Goal: Complete application form

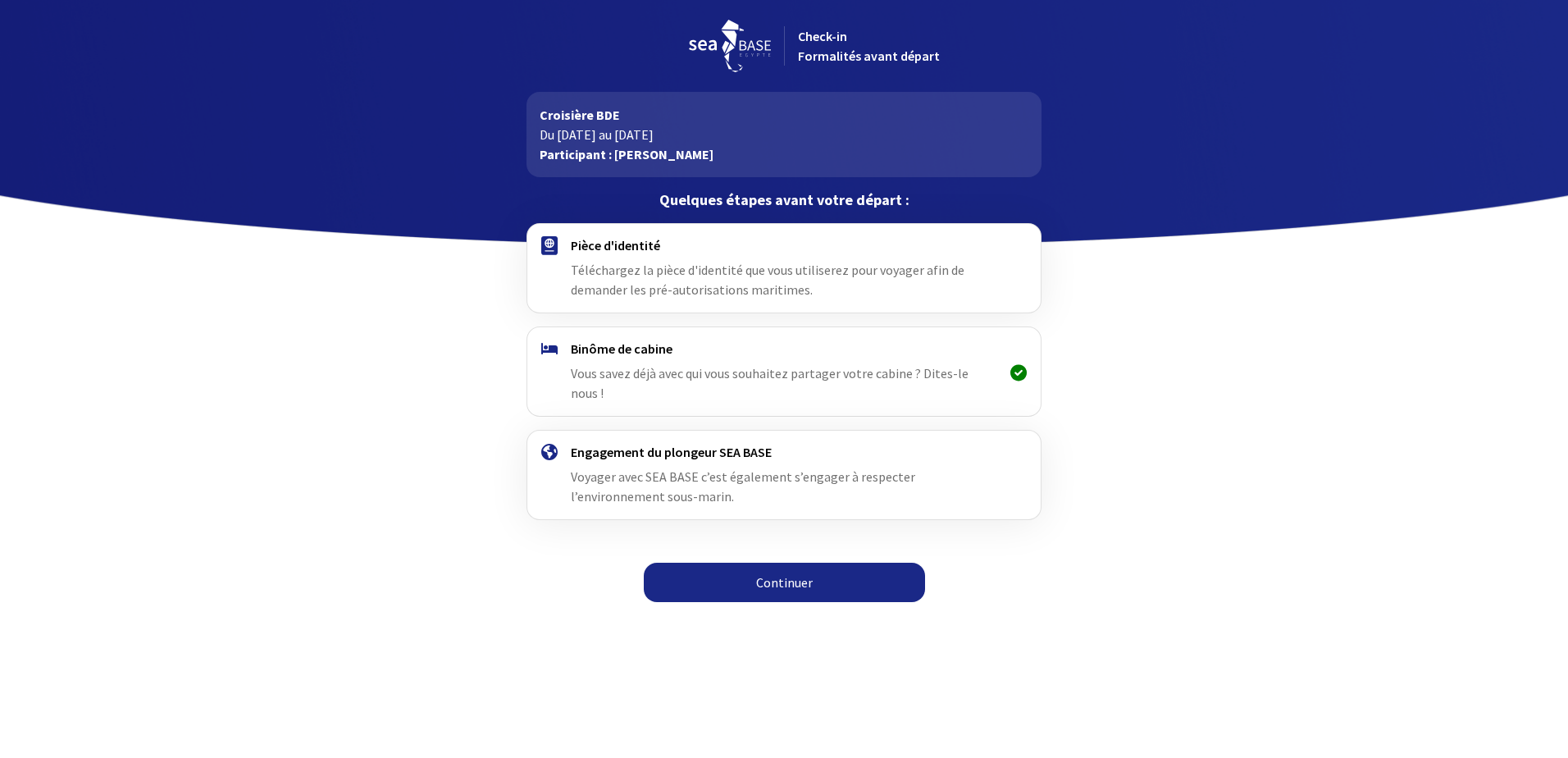
click at [612, 241] on h4 "Pièce d'identité" at bounding box center [784, 245] width 426 height 16
drag, startPoint x: 537, startPoint y: 243, endPoint x: 903, endPoint y: 407, distance: 401.1
click at [540, 244] on div at bounding box center [550, 268] width 43 height 62
click at [844, 563] on link "Continuer" at bounding box center [784, 582] width 282 height 39
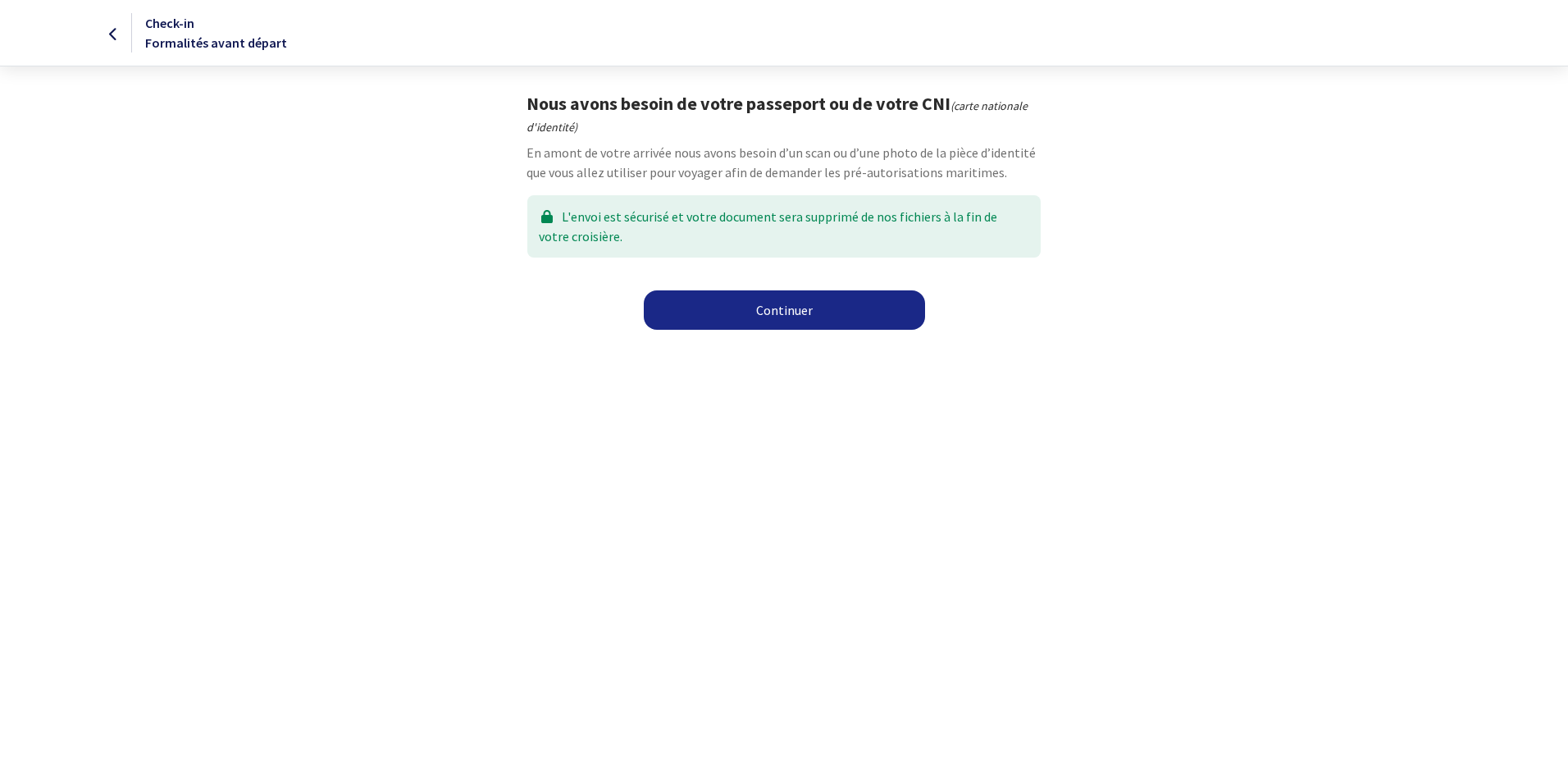
click at [812, 313] on link "Continuer" at bounding box center [784, 310] width 282 height 39
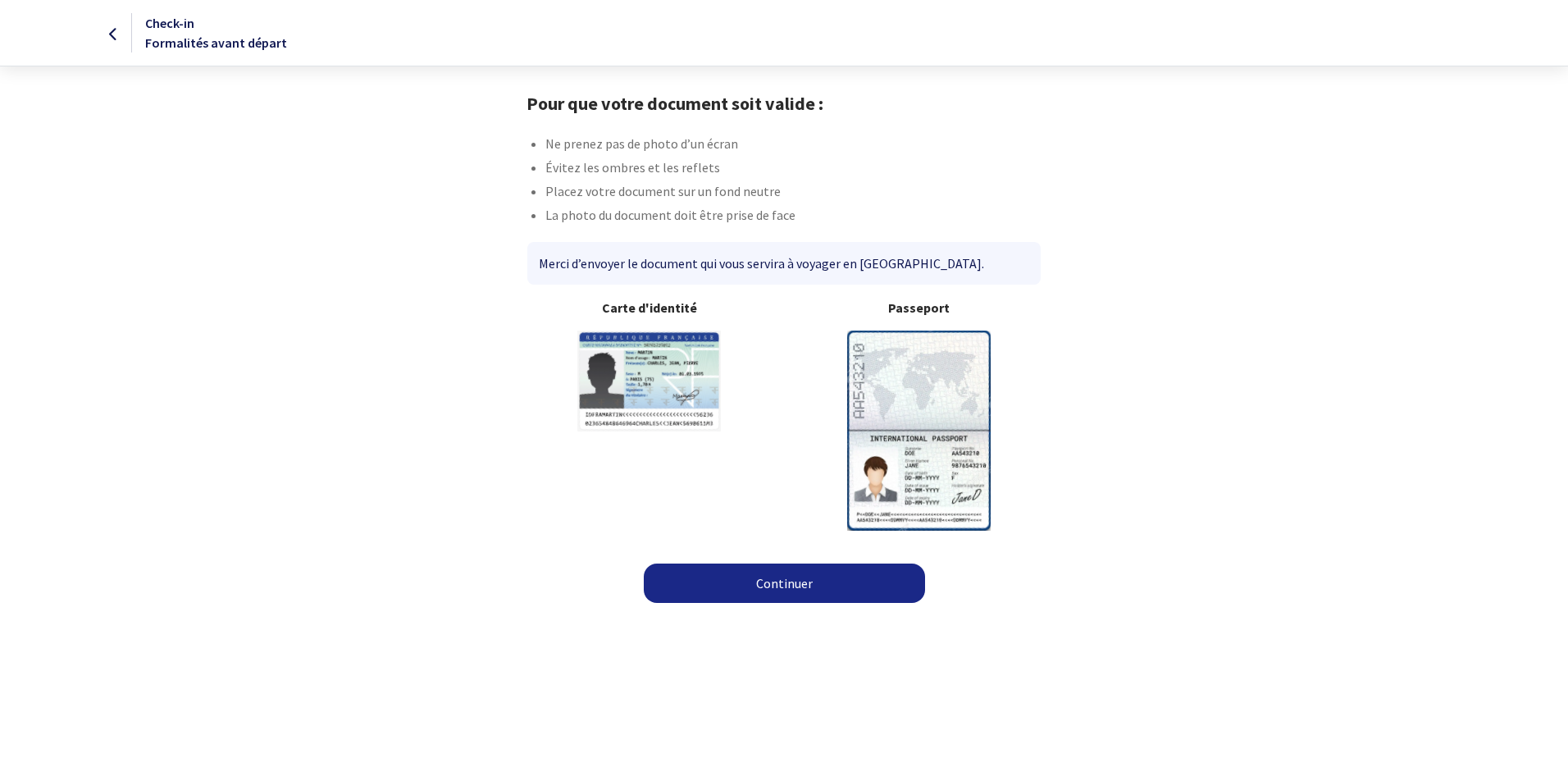
click at [943, 379] on img at bounding box center [919, 430] width 144 height 199
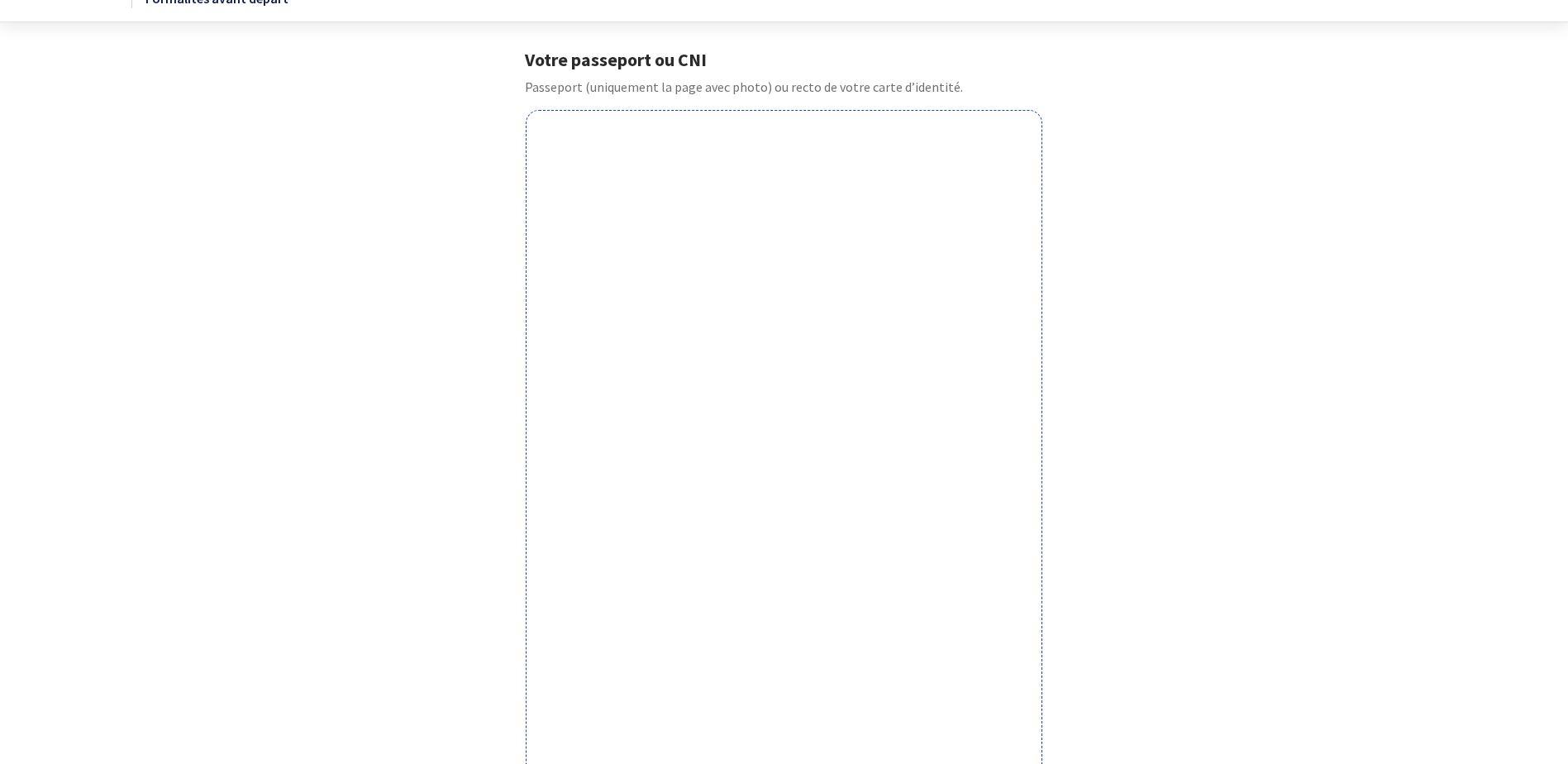
scroll to position [82, 0]
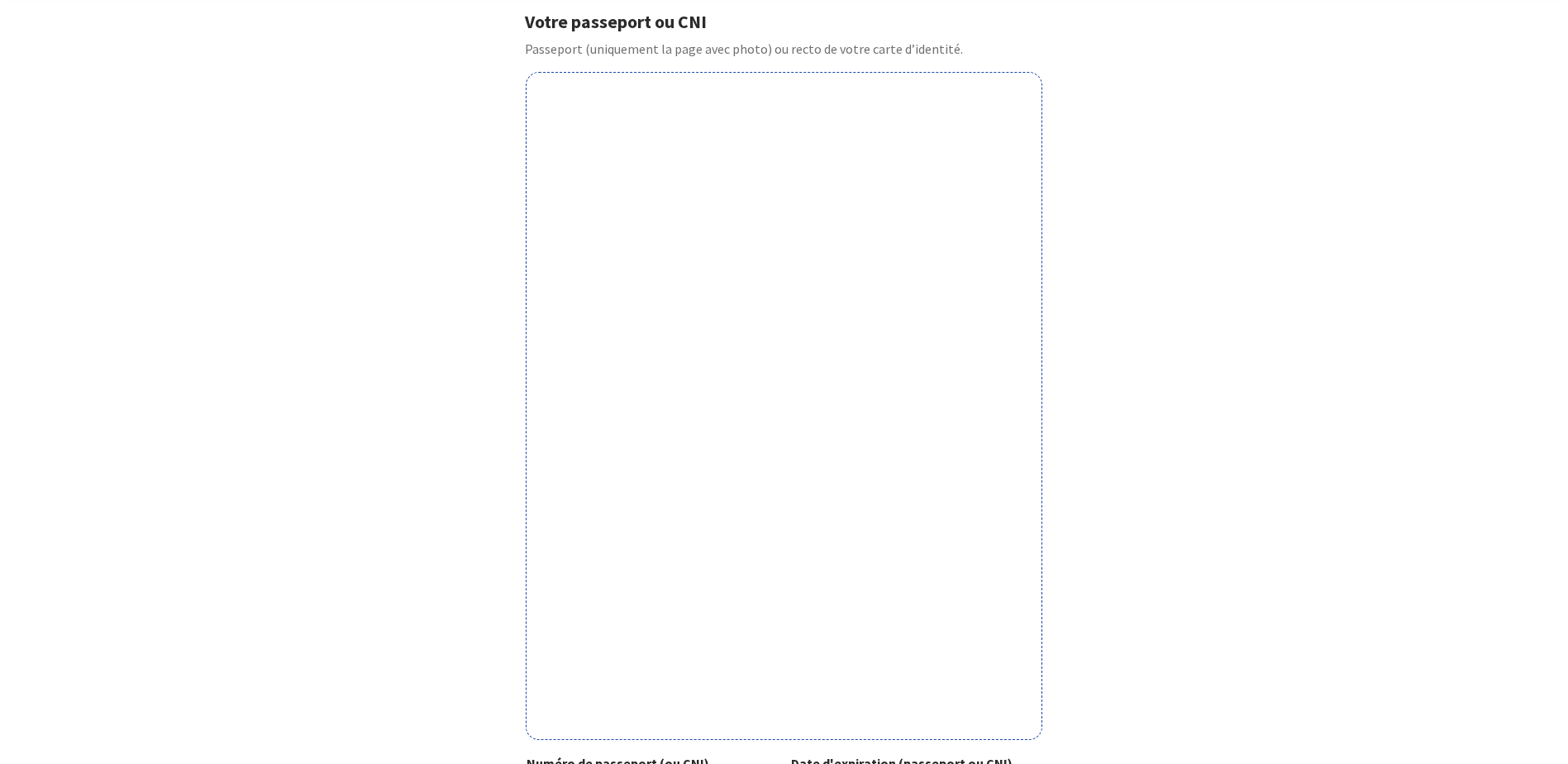
click at [976, 317] on div "Votre passeport ou CNI Passeport (uniquement la page avec photo) ou recto de vo…" at bounding box center [784, 463] width 934 height 905
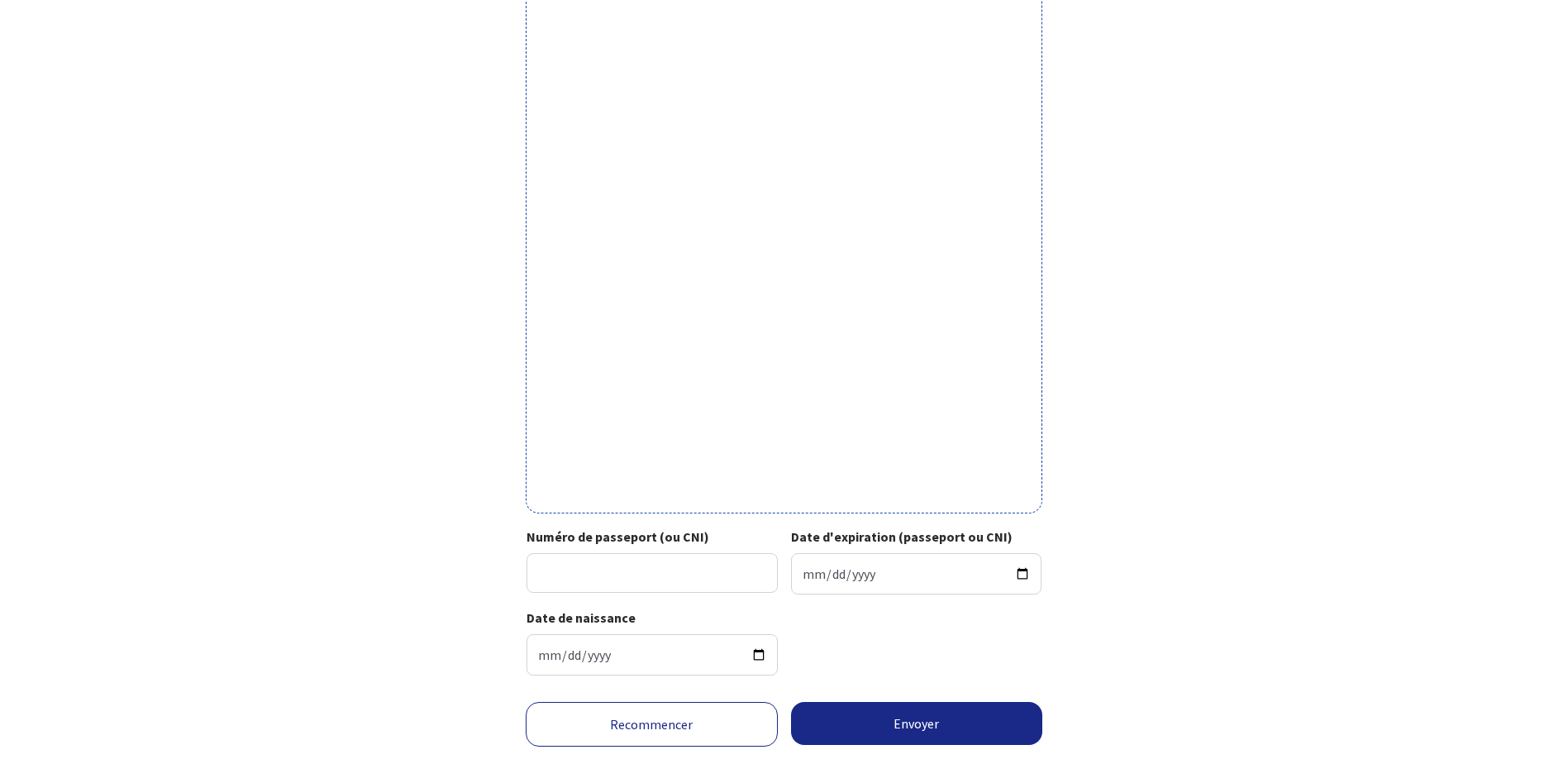
scroll to position [269, 0]
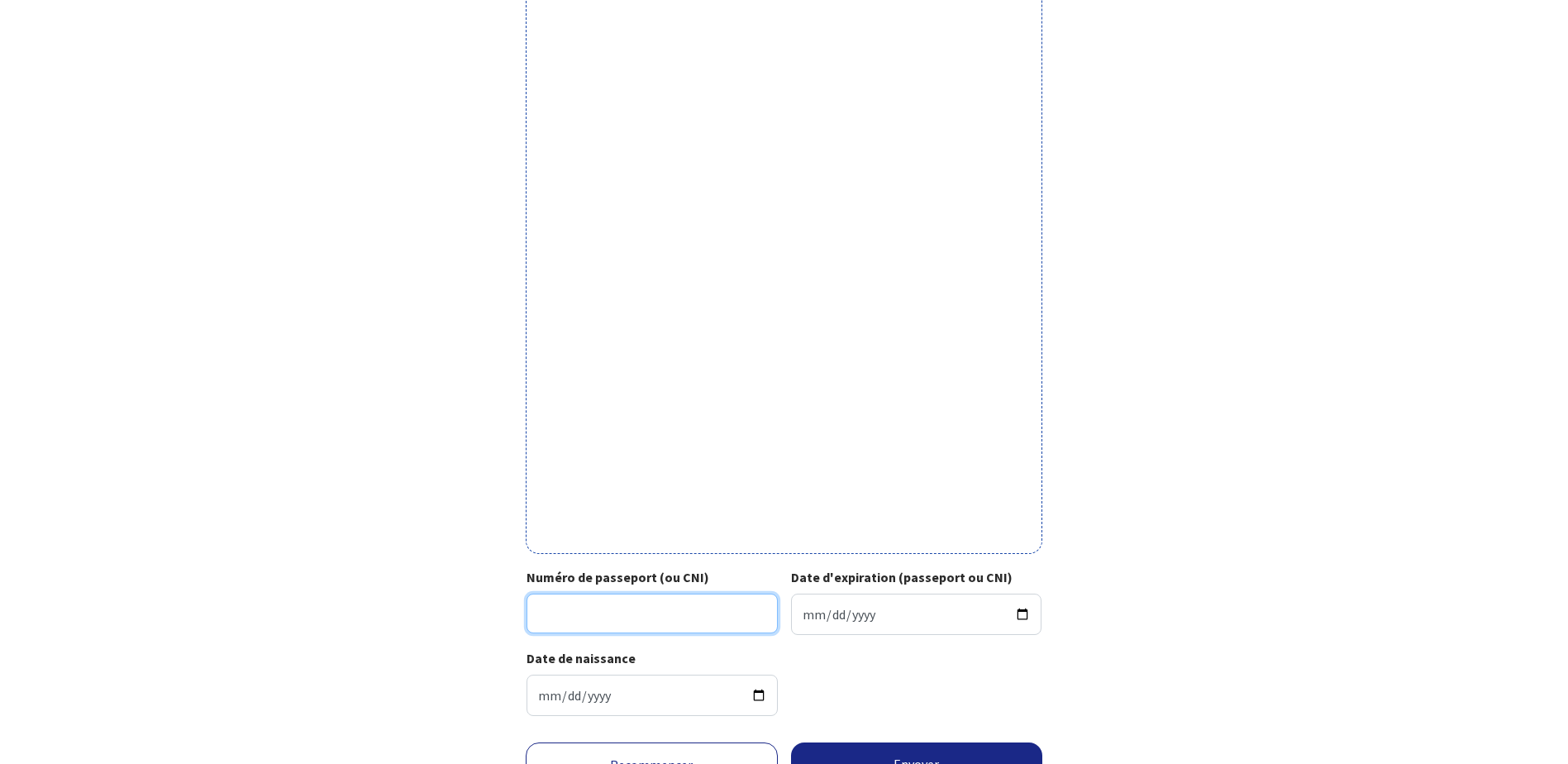
click at [653, 451] on input "Numéro de passeport (ou CNI)" at bounding box center [652, 614] width 252 height 39
type input "25DE51228"
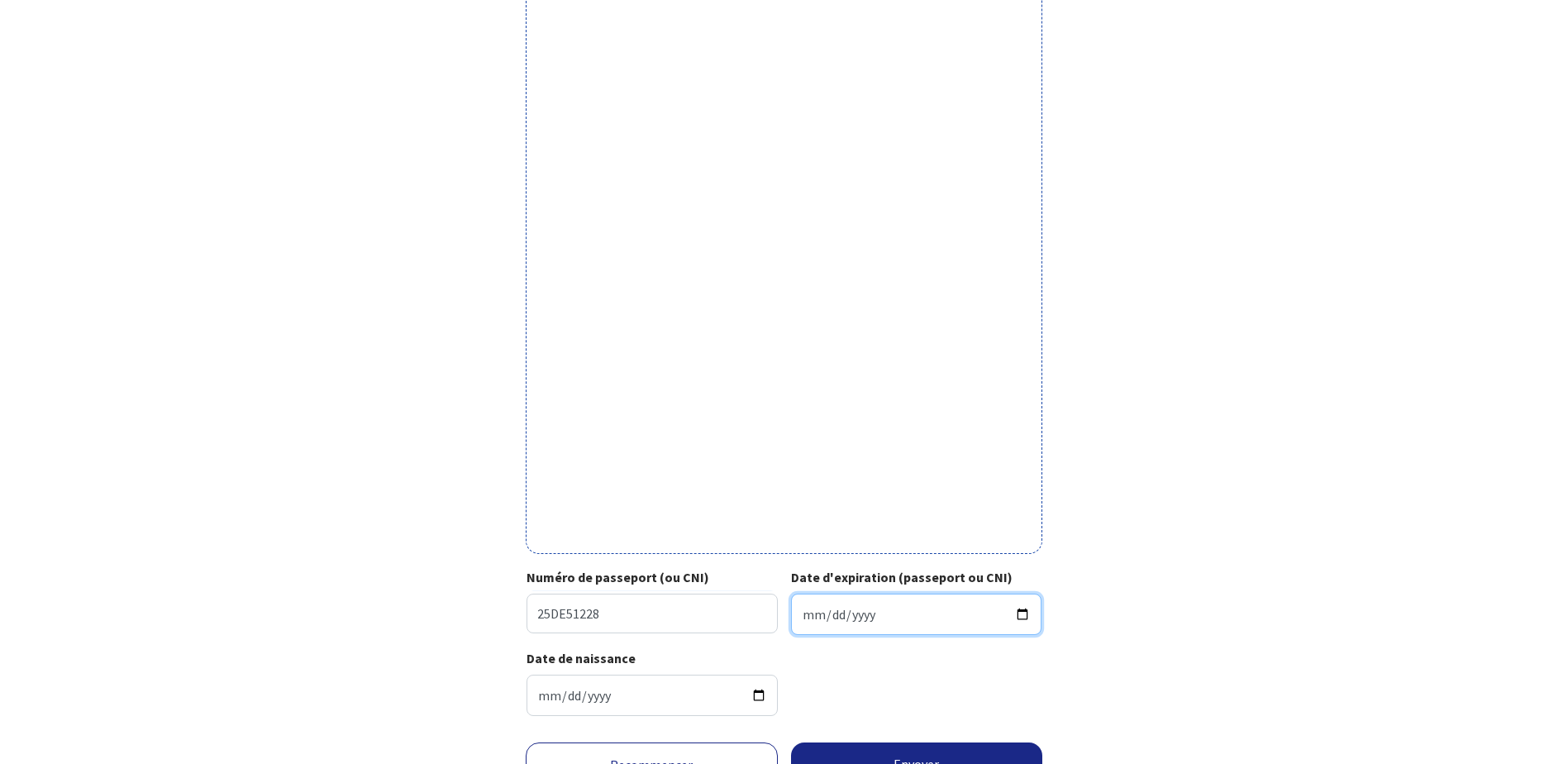
click at [895, 451] on input "Date d'expiration (passeport ou CNI)" at bounding box center [917, 614] width 252 height 41
click at [976, 451] on input "Date d'expiration (passeport ou CNI)" at bounding box center [917, 614] width 252 height 41
type input "2032-05-24"
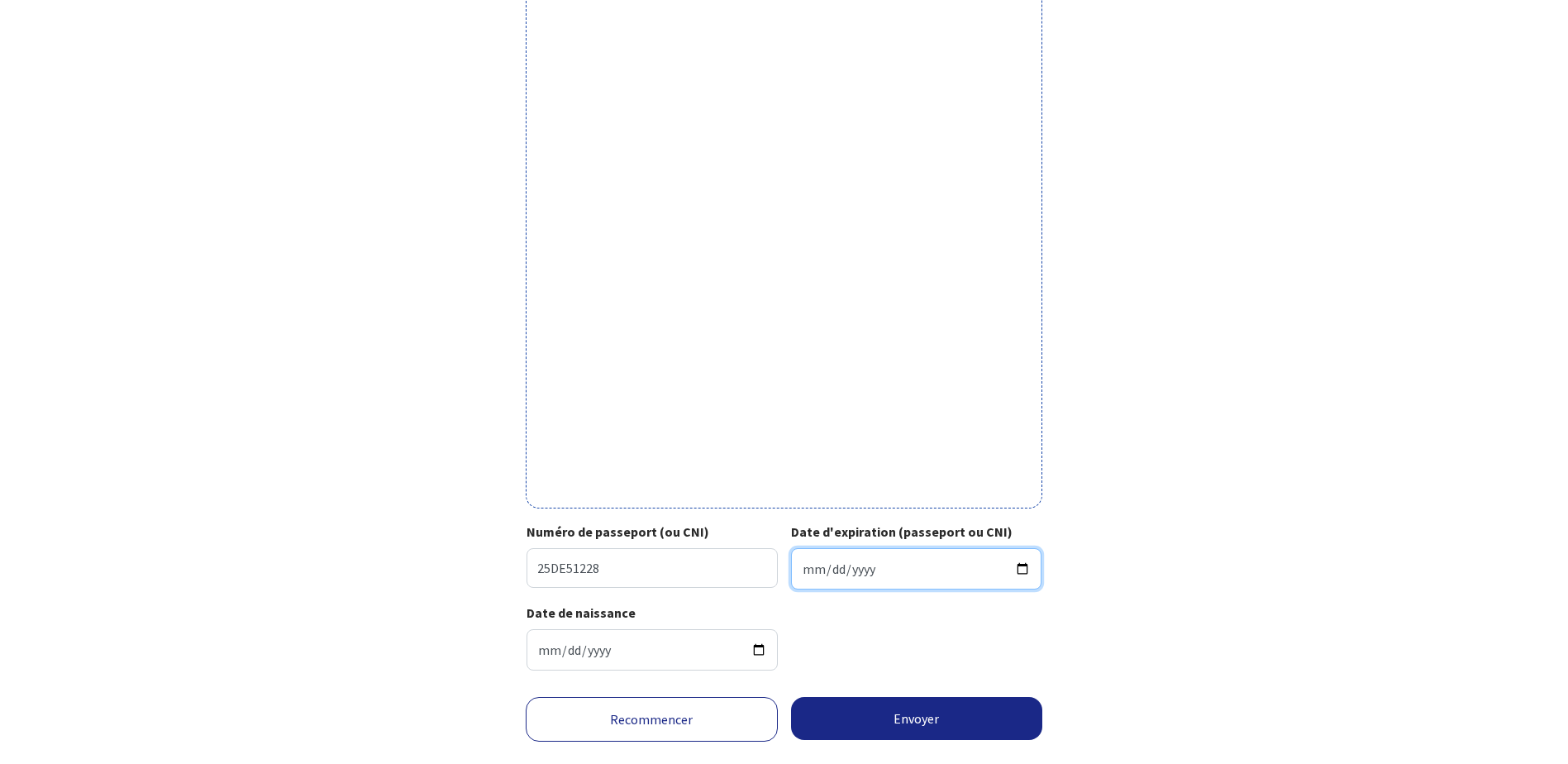
scroll to position [351, 0]
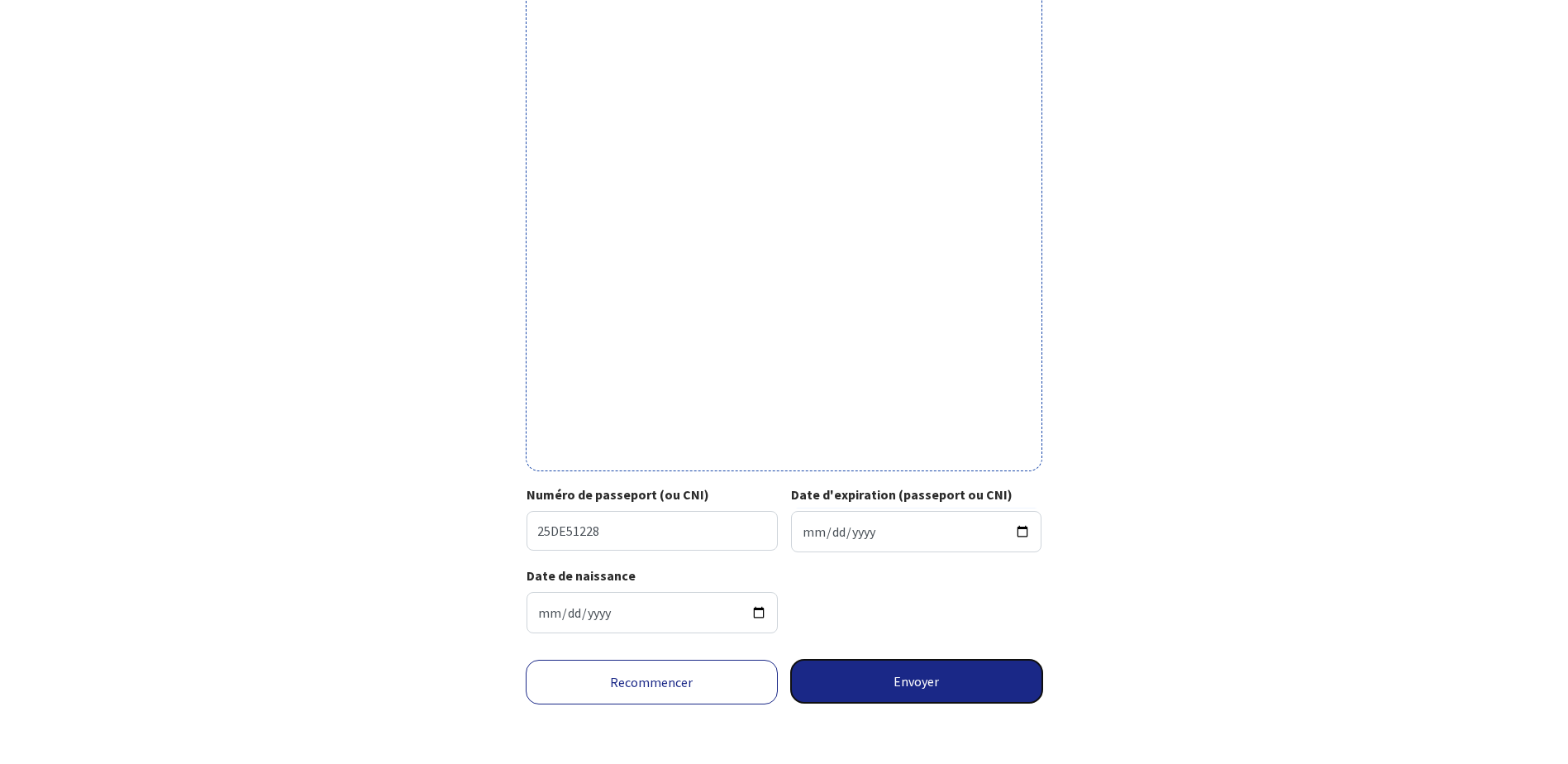
click at [921, 451] on button "Envoyer" at bounding box center [918, 682] width 253 height 43
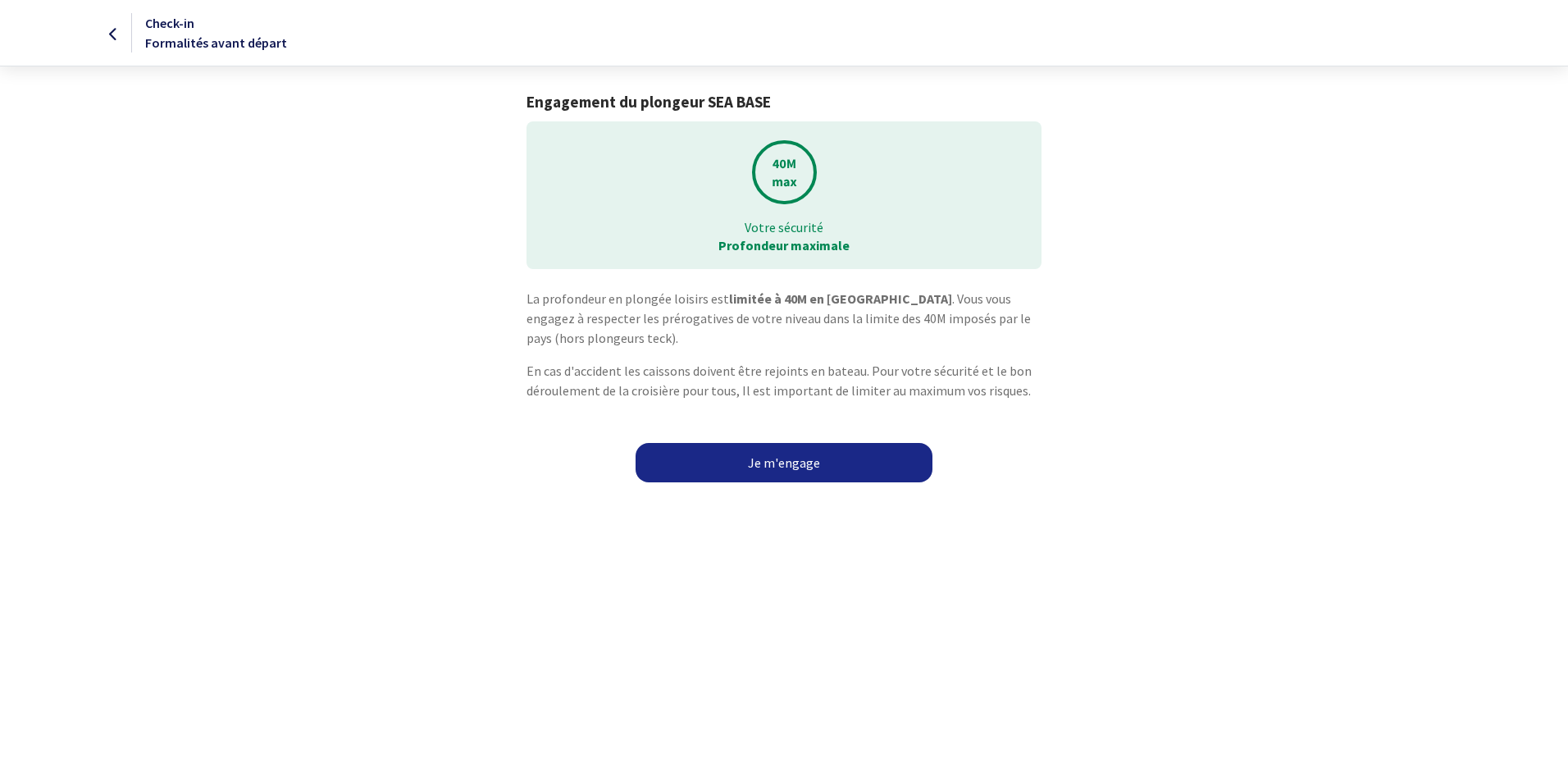
click at [793, 460] on link "Je m'engage" at bounding box center [784, 463] width 297 height 39
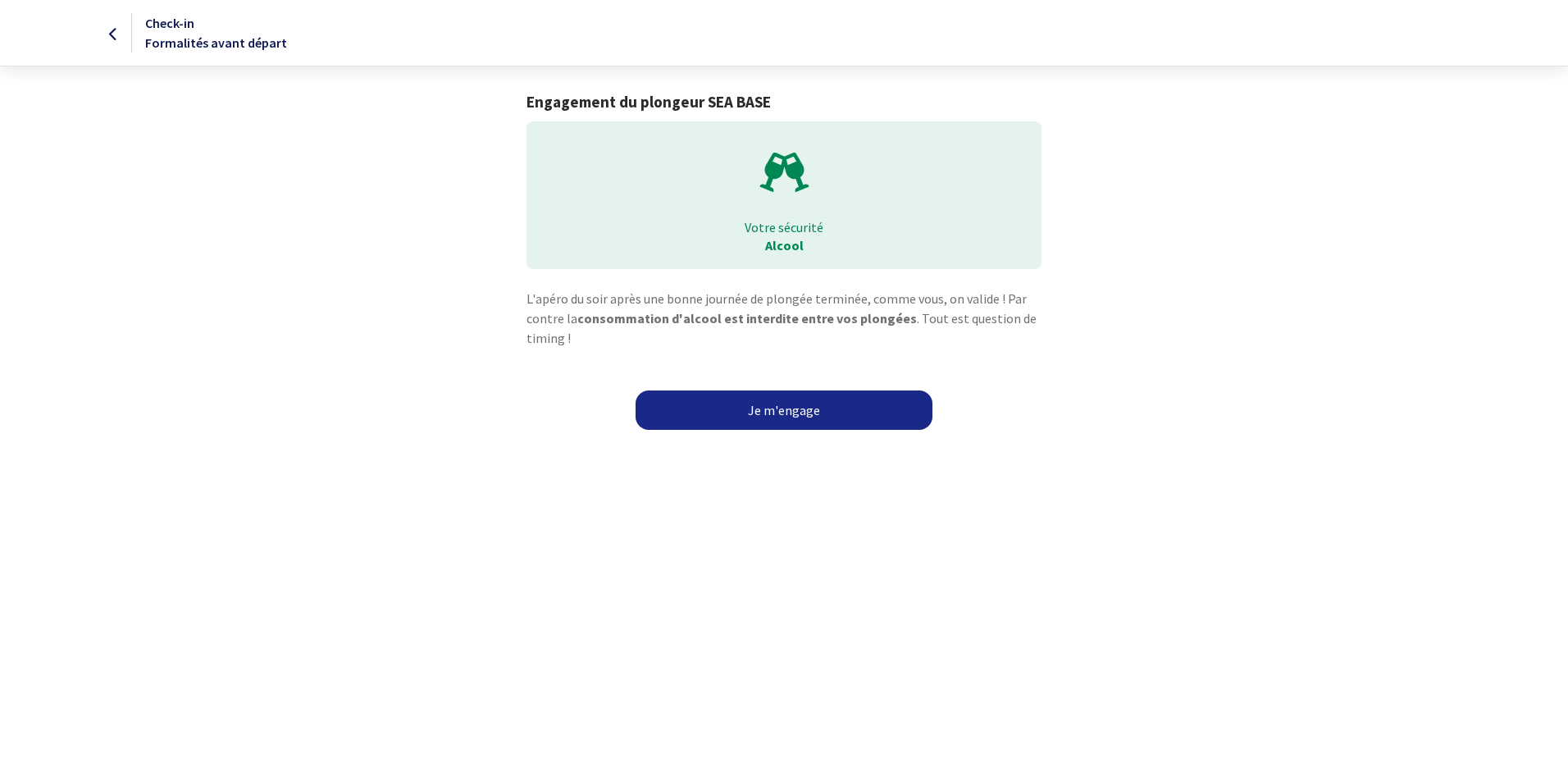
click at [768, 409] on link "Je m'engage" at bounding box center [784, 410] width 297 height 39
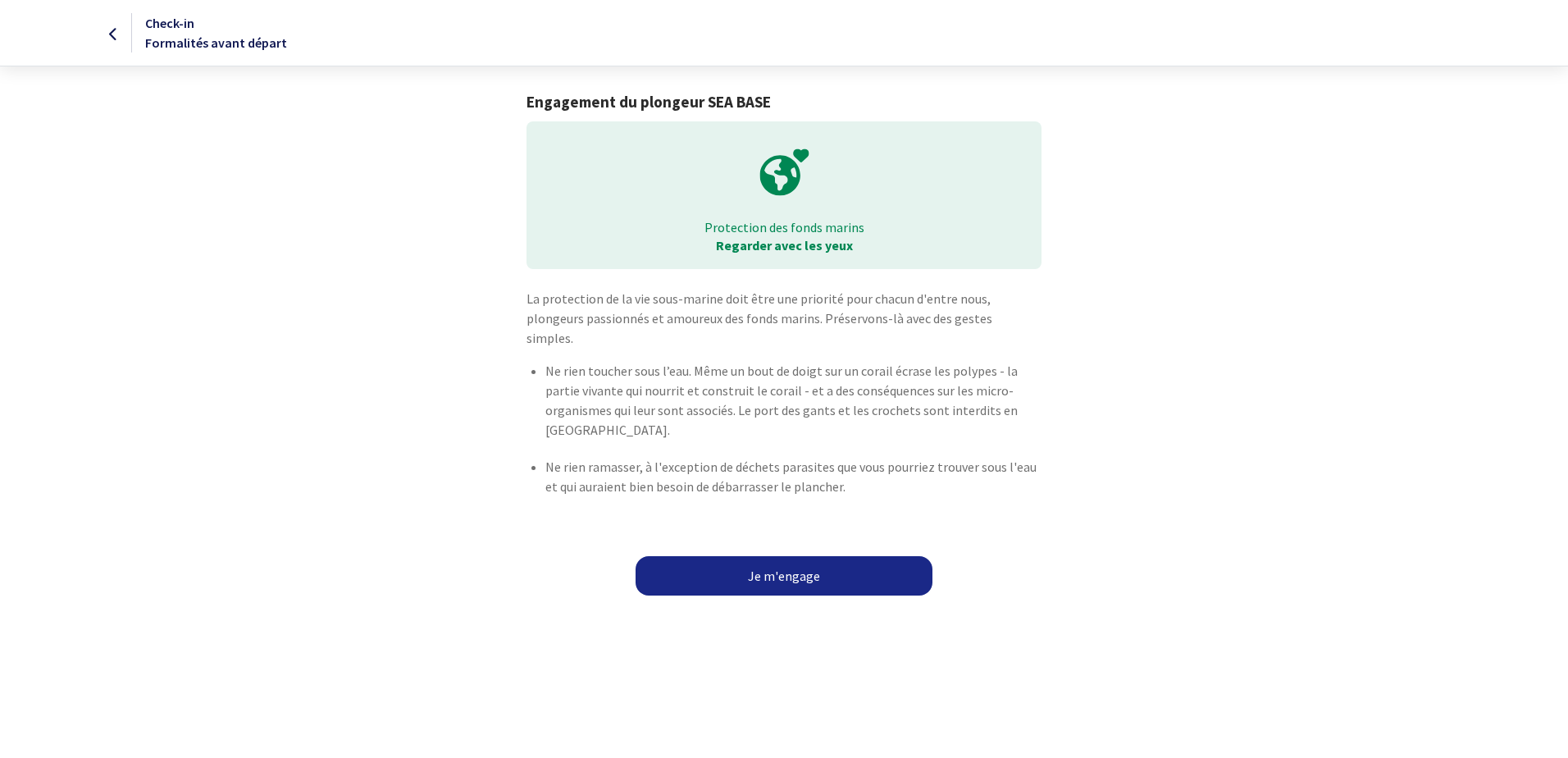
click at [781, 556] on link "Je m'engage" at bounding box center [784, 576] width 297 height 39
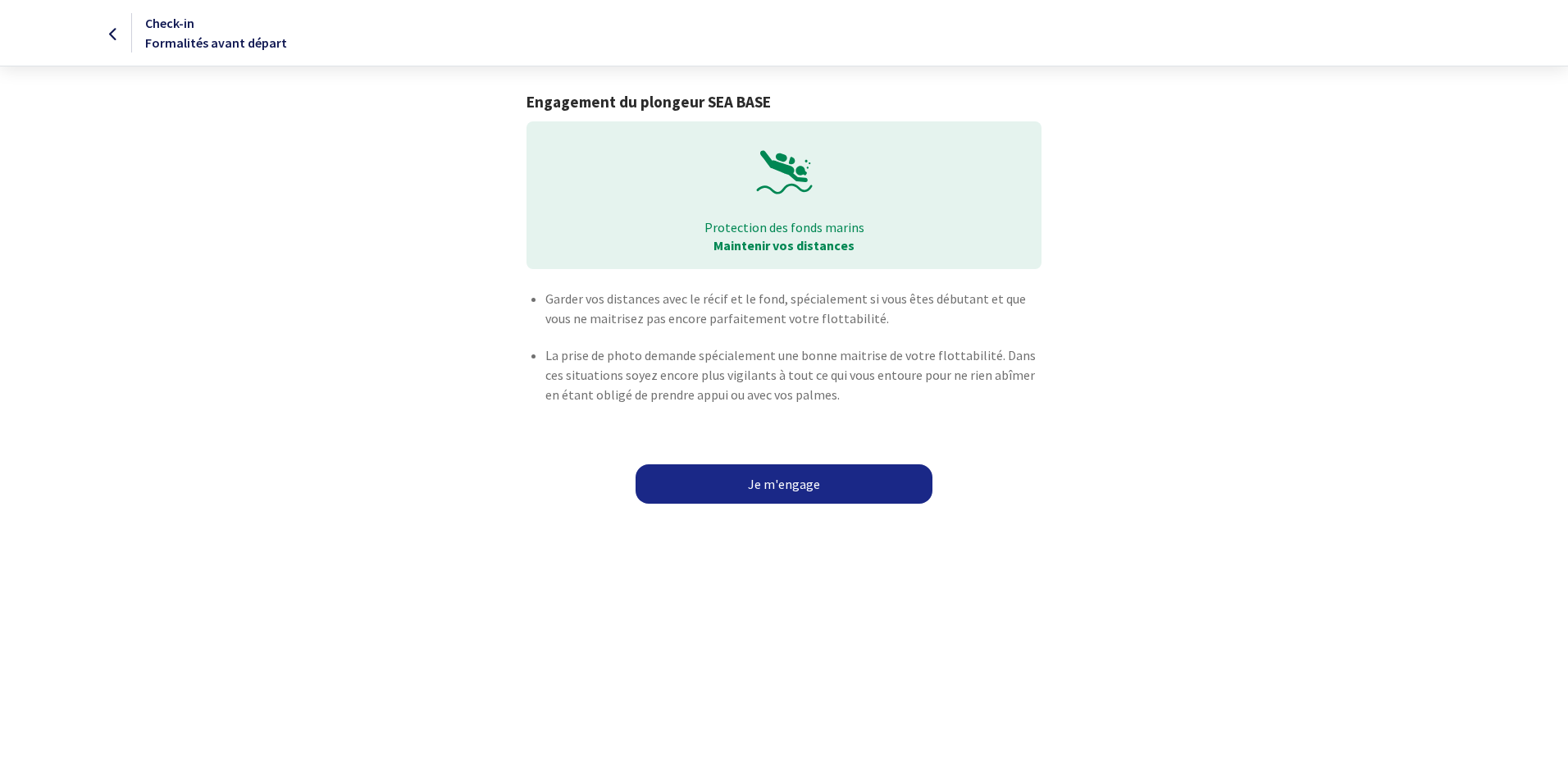
click at [781, 477] on link "Je m'engage" at bounding box center [784, 484] width 297 height 39
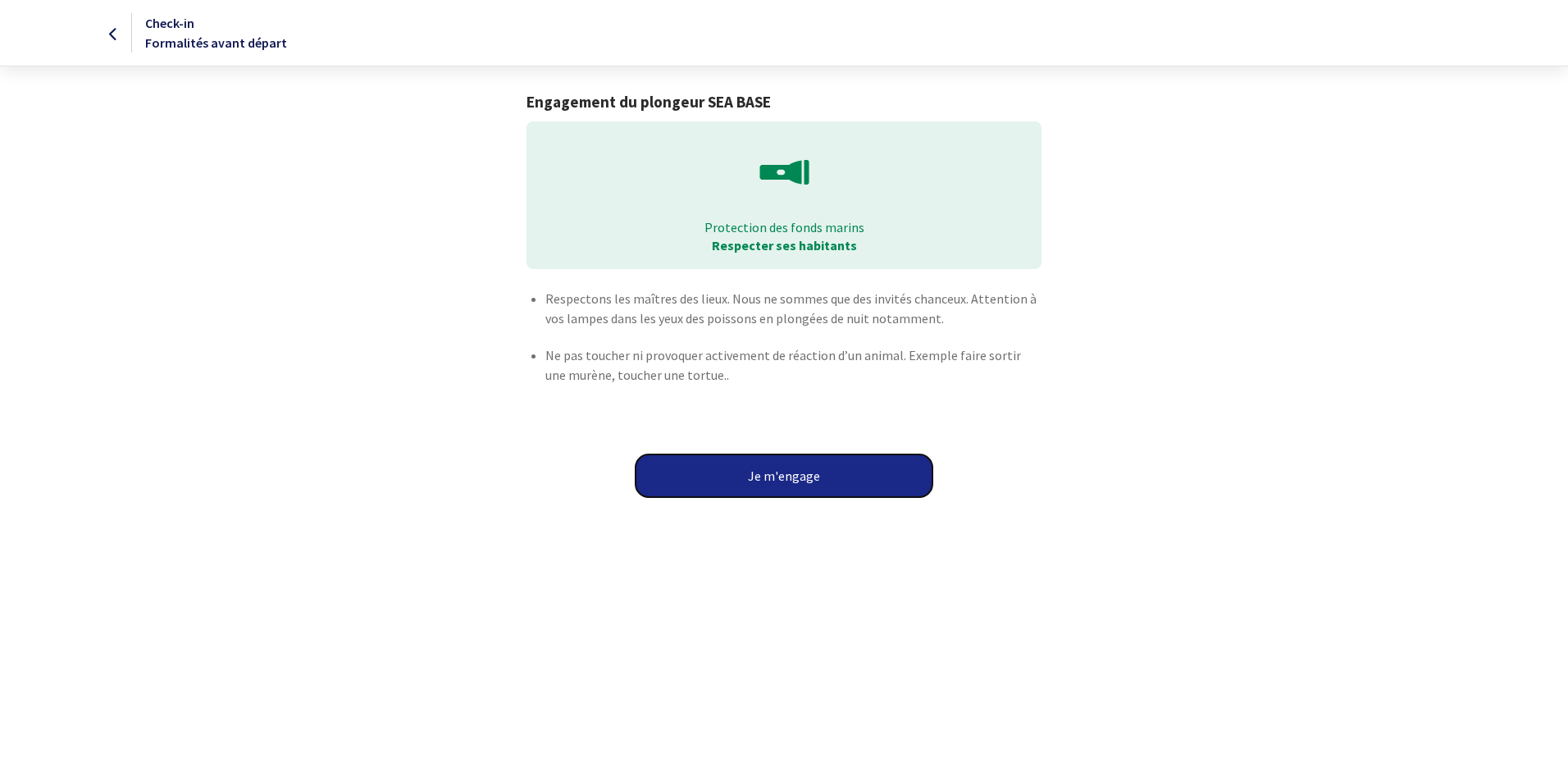
click at [781, 477] on button "Je m'engage" at bounding box center [784, 475] width 297 height 43
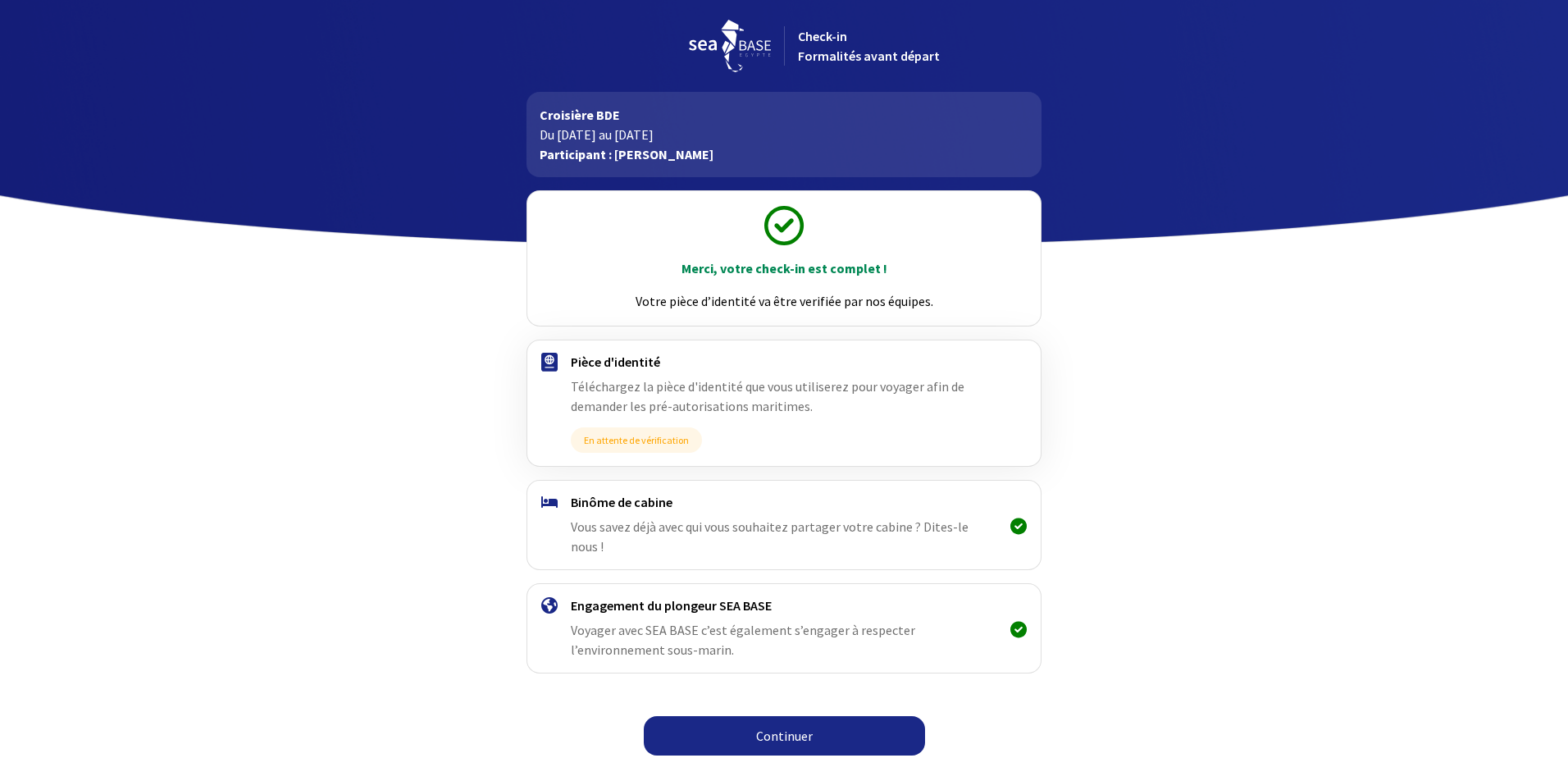
click at [784, 716] on link "Continuer" at bounding box center [784, 736] width 282 height 39
click at [815, 722] on link "Continuer" at bounding box center [784, 736] width 282 height 39
click at [800, 721] on link "Continuer" at bounding box center [784, 736] width 282 height 39
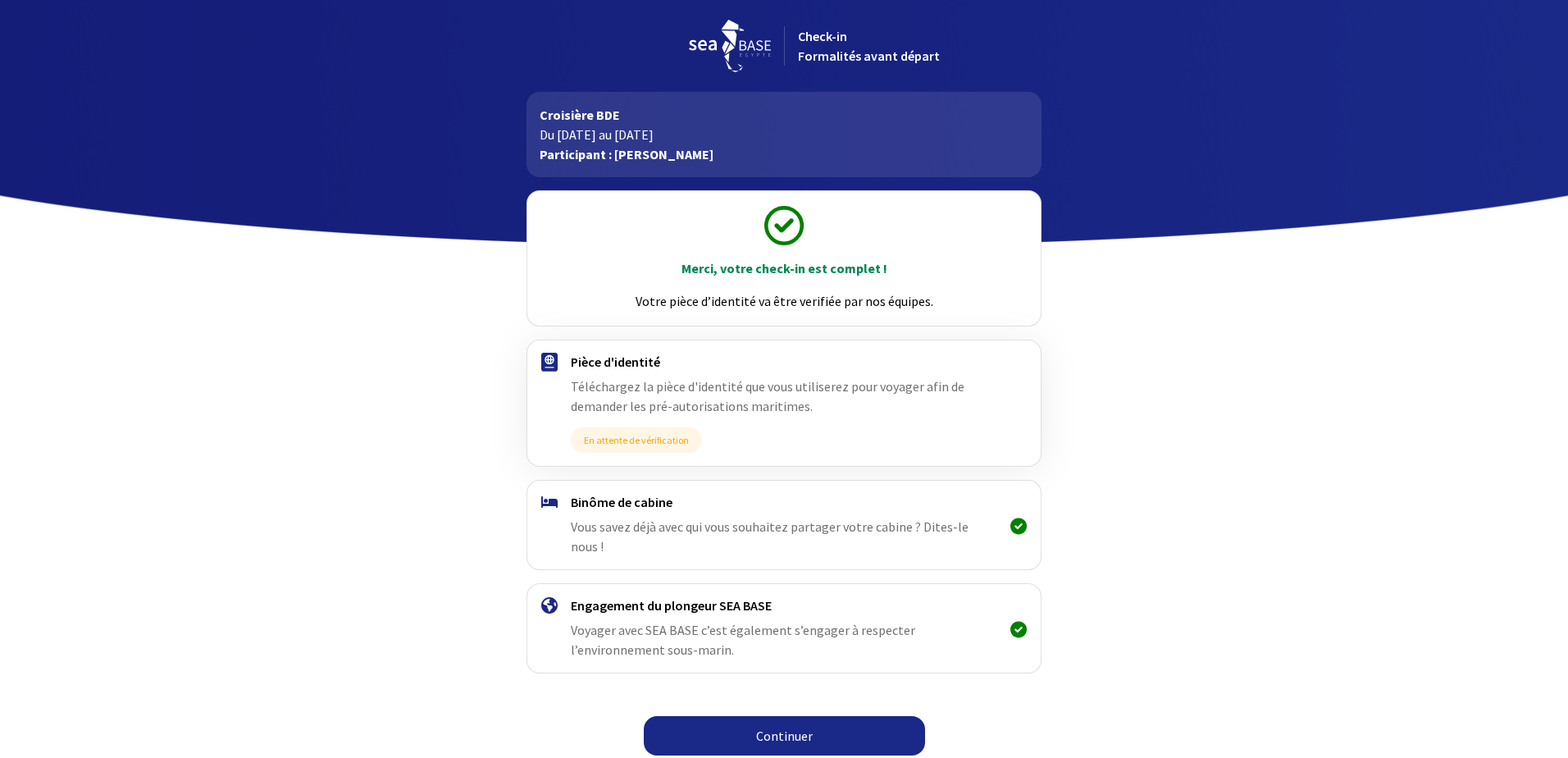
click at [664, 508] on h4 "Binôme de cabine" at bounding box center [784, 502] width 426 height 16
click at [1015, 526] on icon at bounding box center [1018, 526] width 16 height 1
